Goal: Task Accomplishment & Management: Use online tool/utility

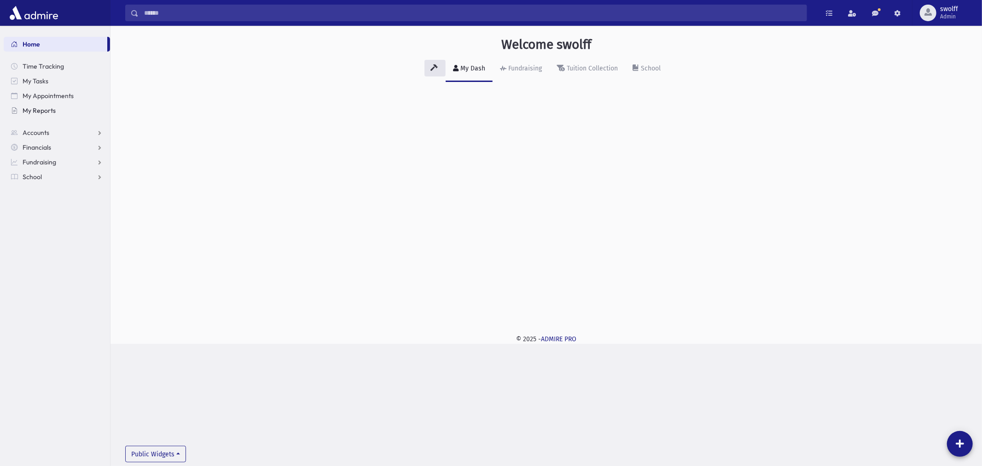
click at [30, 104] on link "My Reports" at bounding box center [57, 110] width 106 height 15
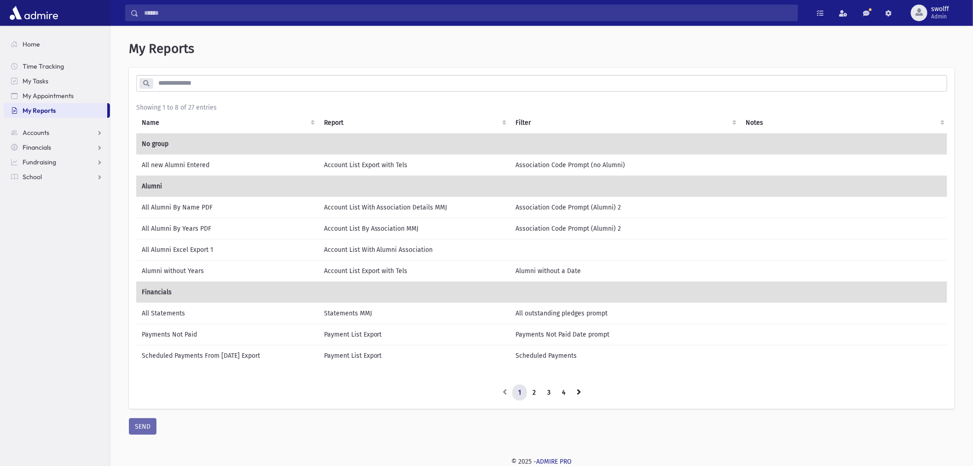
scroll to position [4, 0]
click at [549, 390] on link "3" at bounding box center [548, 392] width 15 height 17
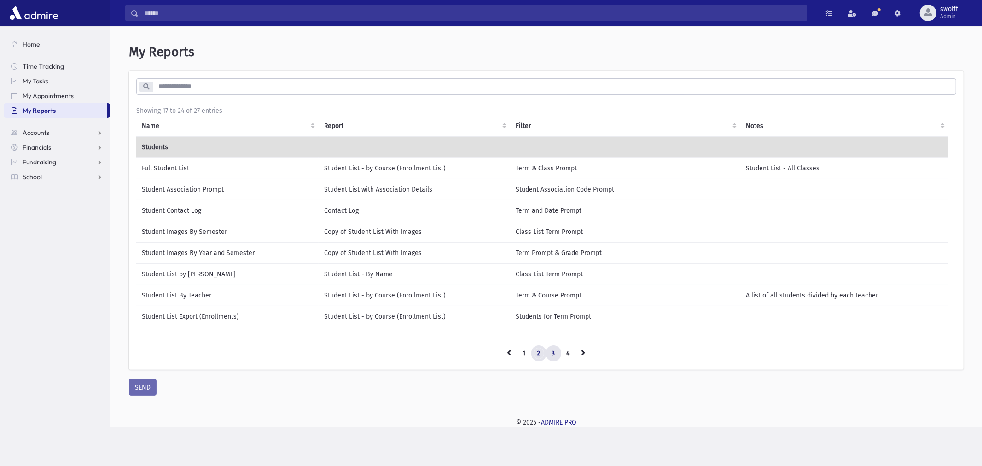
click at [538, 350] on link "2" at bounding box center [538, 353] width 15 height 17
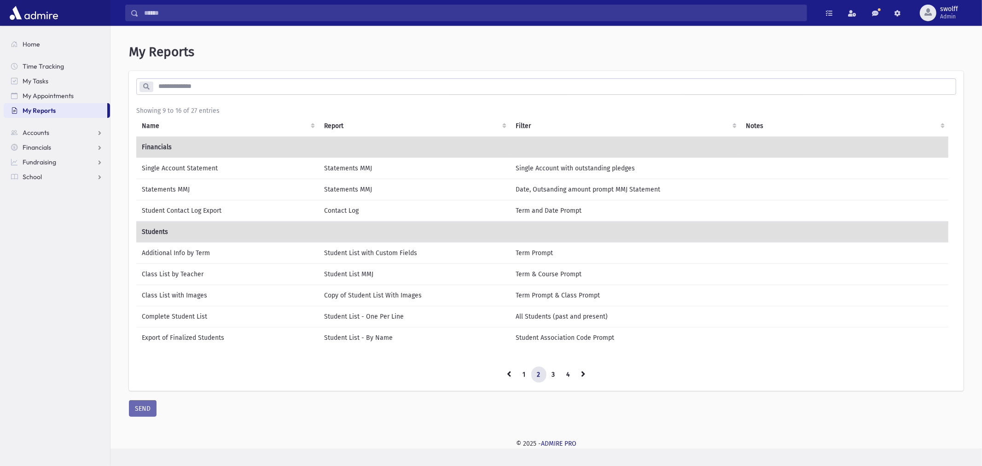
click at [209, 252] on td "Additional Info by Term" at bounding box center [227, 252] width 182 height 21
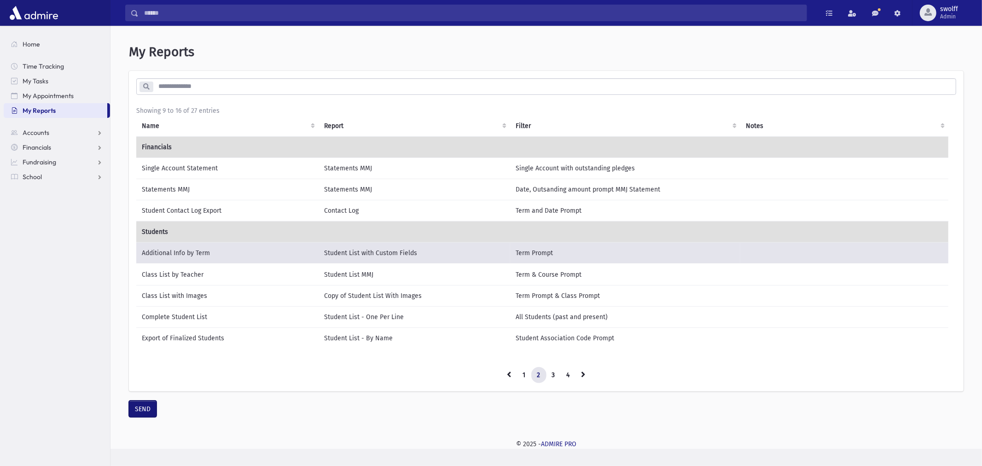
click at [150, 407] on button "SEND" at bounding box center [143, 408] width 28 height 17
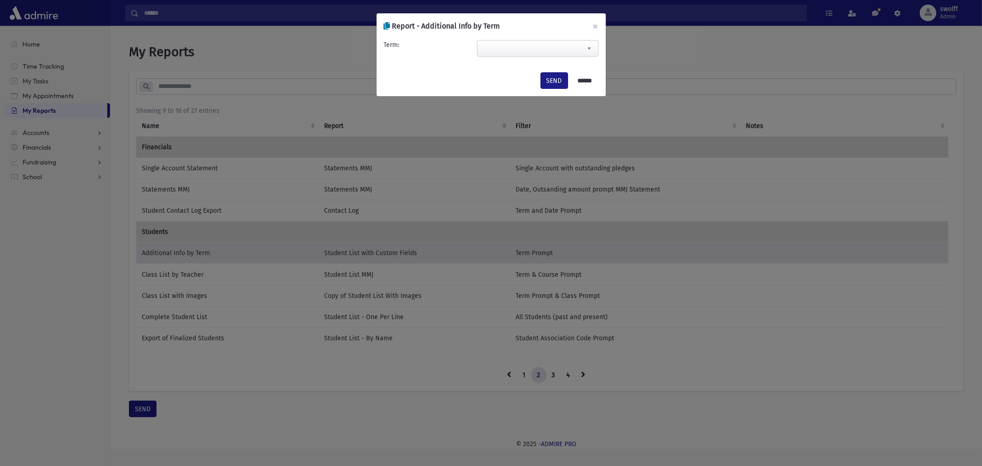
click at [488, 51] on span at bounding box center [537, 48] width 121 height 17
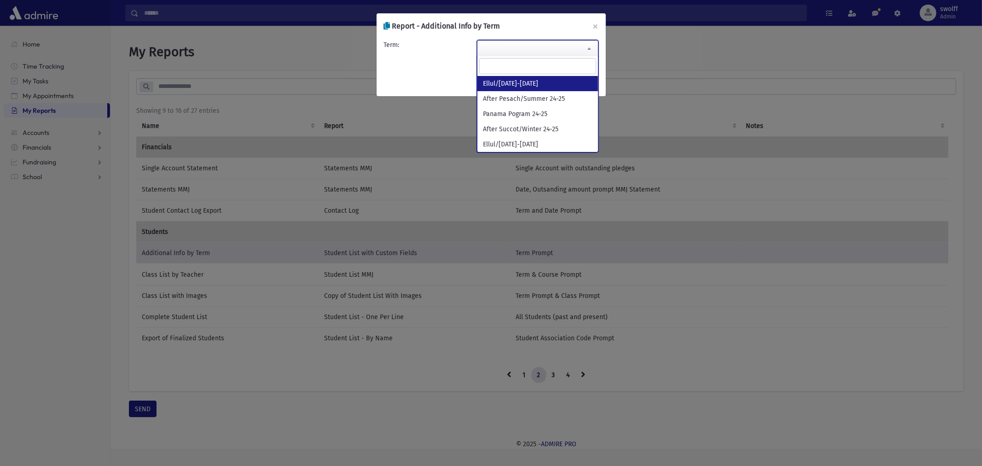
select select "**********"
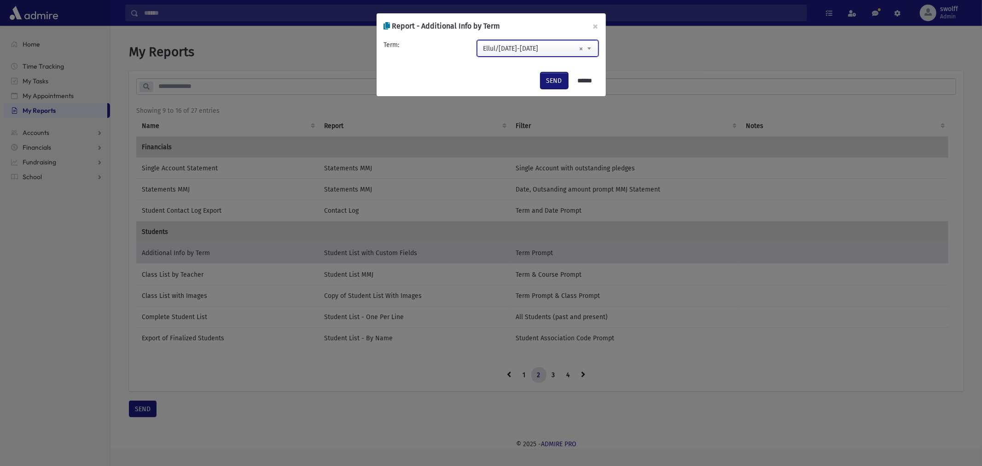
click at [558, 79] on button "SEND" at bounding box center [554, 80] width 28 height 17
